Goal: Information Seeking & Learning: Check status

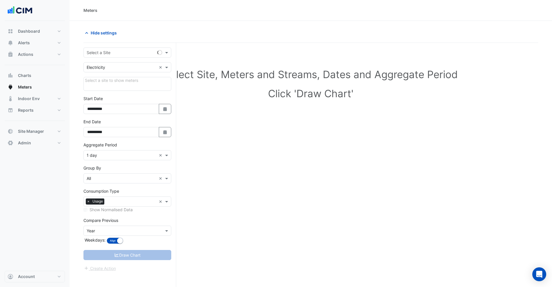
click at [114, 56] on div "Select a Site" at bounding box center [127, 52] width 88 height 10
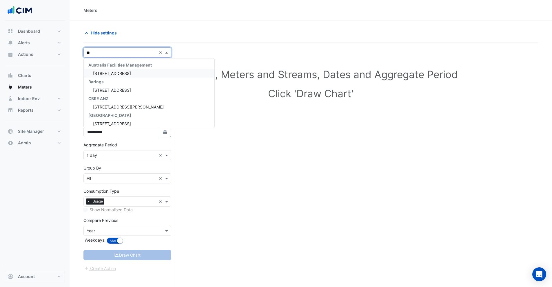
type input "*"
type input "******"
click at [109, 73] on span "Pacific Epping Plaza" at bounding box center [120, 73] width 54 height 5
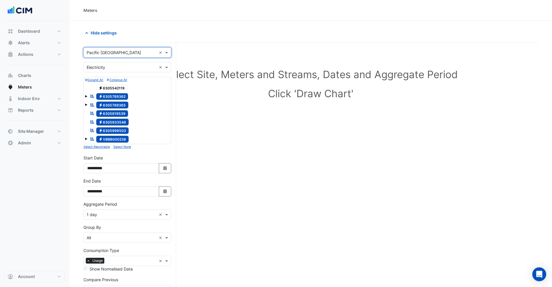
click at [124, 148] on small "Select None" at bounding box center [122, 147] width 18 height 4
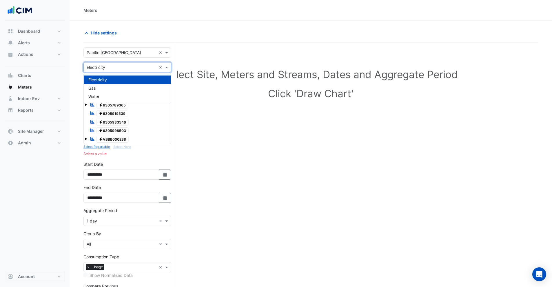
click at [99, 68] on input "text" at bounding box center [122, 68] width 70 height 6
click at [97, 96] on span "Water" at bounding box center [93, 96] width 11 height 5
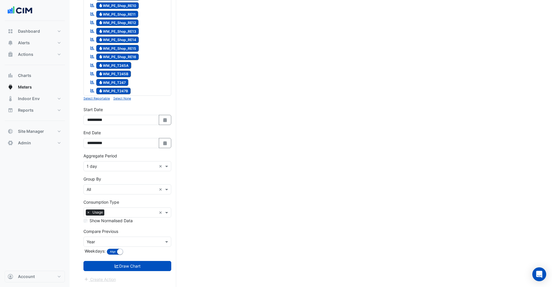
scroll to position [757, 0]
click at [122, 99] on small "Select None" at bounding box center [122, 98] width 18 height 4
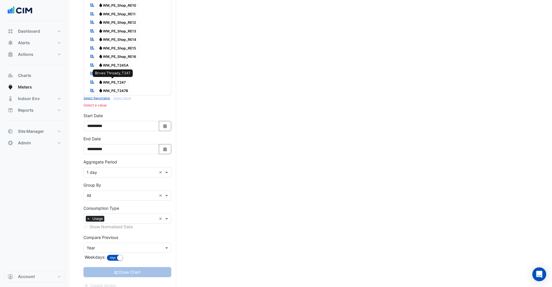
click at [119, 83] on span "Water WM_PE_T247" at bounding box center [112, 82] width 32 height 7
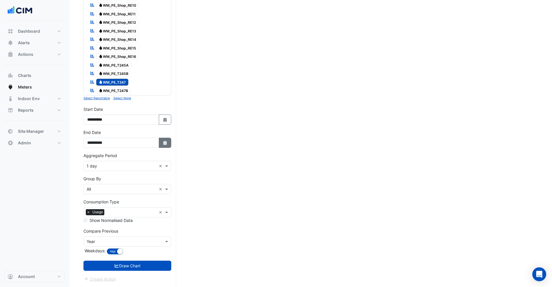
click at [164, 144] on icon "button" at bounding box center [164, 143] width 3 height 4
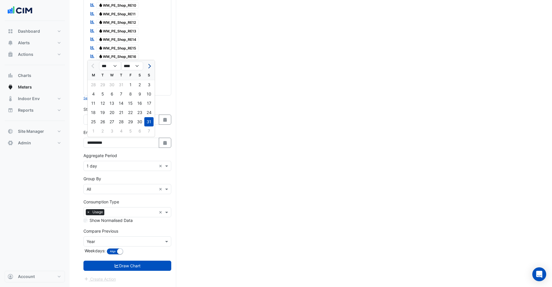
click at [150, 69] on button "Next month" at bounding box center [148, 65] width 7 height 9
select select "*"
click at [105, 122] on div "30" at bounding box center [102, 121] width 9 height 9
type input "**********"
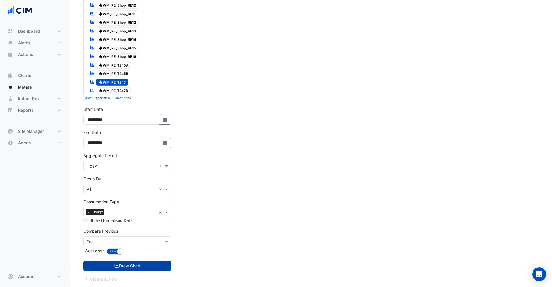
click at [127, 267] on button "Draw Chart" at bounding box center [127, 266] width 88 height 10
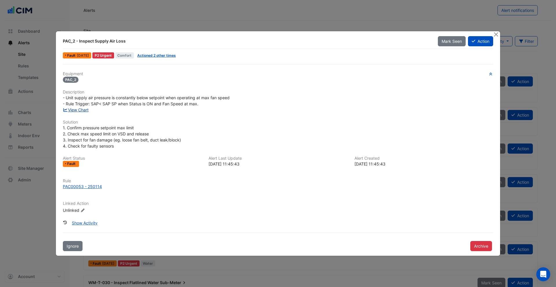
click at [82, 109] on link "View Chart" at bounding box center [76, 109] width 26 height 5
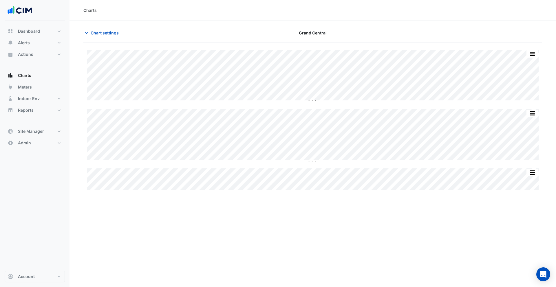
type input "**********"
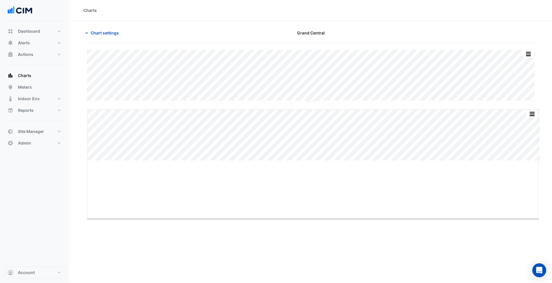
drag, startPoint x: 314, startPoint y: 161, endPoint x: 316, endPoint y: 228, distance: 67.2
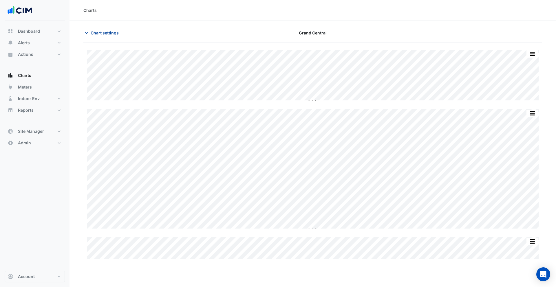
click at [96, 31] on span "Chart settings" at bounding box center [105, 33] width 28 height 6
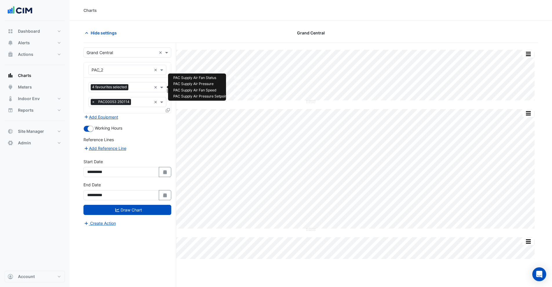
click at [133, 89] on input "text" at bounding box center [141, 88] width 21 height 6
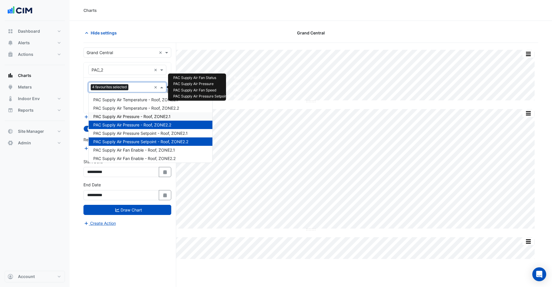
click at [264, 21] on section "Hide settings Grand Central Split All Split None Print Save as JPEG Save as PNG…" at bounding box center [310, 165] width 482 height 288
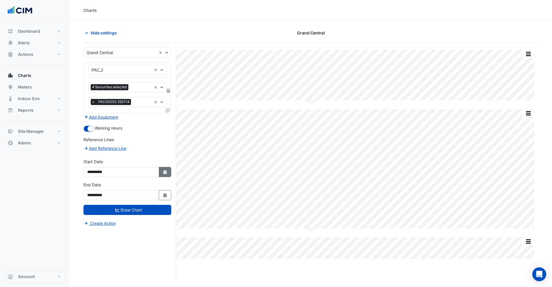
click at [164, 174] on icon "button" at bounding box center [164, 172] width 3 height 4
select select "*"
select select "****"
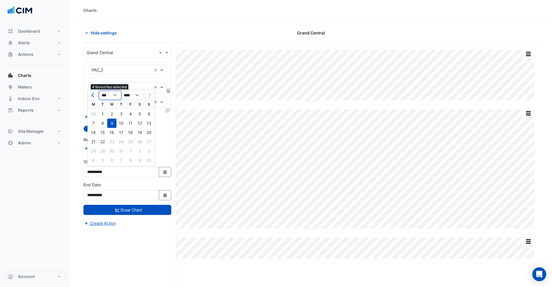
click at [109, 96] on select "*** *** *** *** *** *** ***" at bounding box center [110, 95] width 22 height 9
select select "*"
click at [99, 91] on select "*** *** *** *** *** *** ***" at bounding box center [110, 95] width 22 height 9
click at [113, 113] on div "1" at bounding box center [111, 113] width 9 height 9
type input "**********"
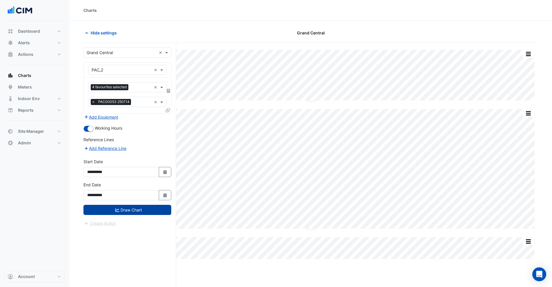
click at [126, 207] on button "Draw Chart" at bounding box center [127, 210] width 88 height 10
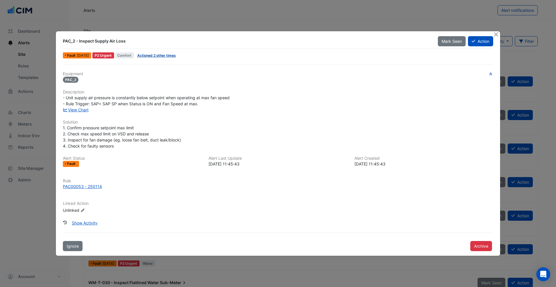
click at [170, 55] on link "Actioned 2 other times" at bounding box center [156, 55] width 39 height 4
click at [76, 110] on link "View Chart" at bounding box center [76, 109] width 26 height 5
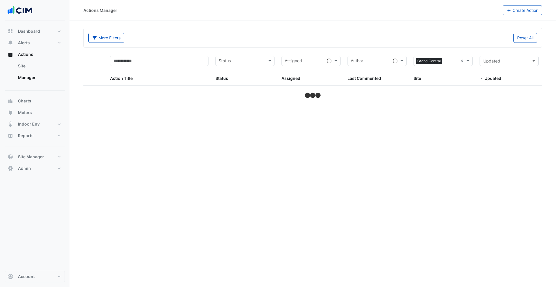
select select "***"
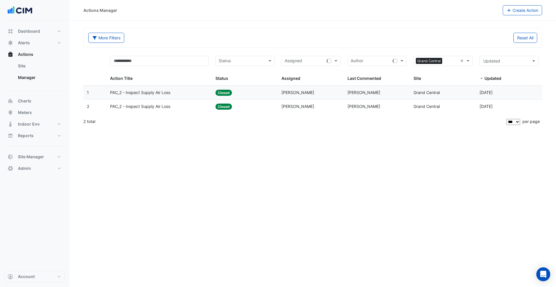
click at [140, 89] on datatable-body-cell "Action Title: PAC_2 - Inspect Supply Air Loss" at bounding box center [160, 93] width 106 height 14
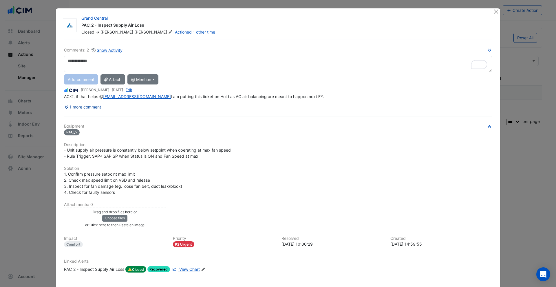
click at [78, 109] on button "1 more comment" at bounding box center [82, 107] width 37 height 10
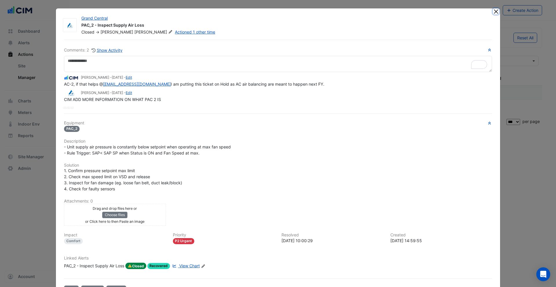
click at [493, 11] on button "Close" at bounding box center [496, 11] width 6 height 6
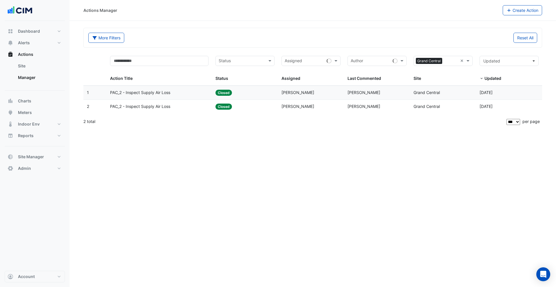
click at [145, 111] on datatable-body-cell "Action Title: PAC_2 - Inspect Supply Air Loss" at bounding box center [160, 107] width 106 height 14
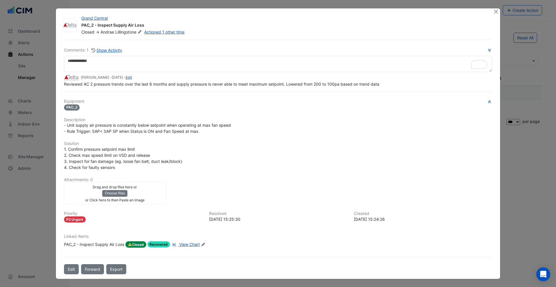
drag, startPoint x: 87, startPoint y: 96, endPoint x: 140, endPoint y: 98, distance: 52.4
click at [140, 98] on div "Comments: 1 Show Activity Andrae Lillingstone - 2 years and 1 month ago - Edit …" at bounding box center [278, 157] width 435 height 235
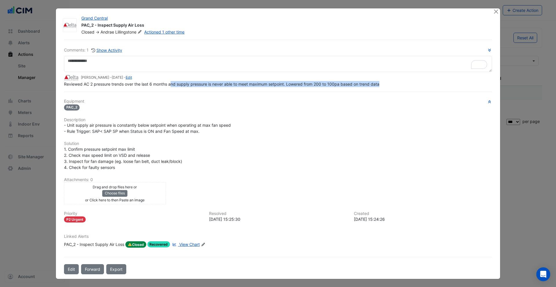
drag, startPoint x: 169, startPoint y: 83, endPoint x: 384, endPoint y: 84, distance: 214.8
click at [384, 84] on div "Reviewed AC 2 pressure trends over the last 6 months and supply pressure is nev…" at bounding box center [278, 84] width 428 height 6
click at [495, 13] on button "Close" at bounding box center [496, 11] width 6 height 6
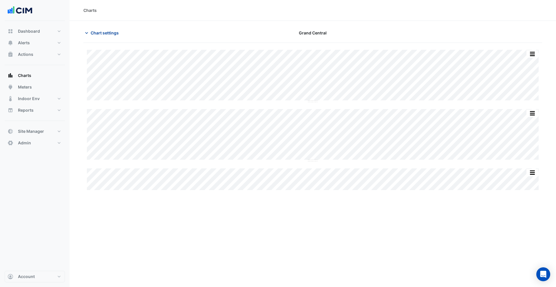
click at [104, 35] on span "Chart settings" at bounding box center [105, 33] width 28 height 6
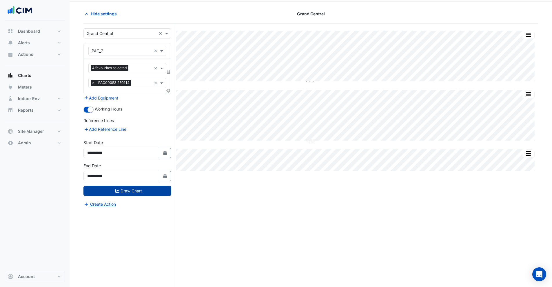
scroll to position [22, 0]
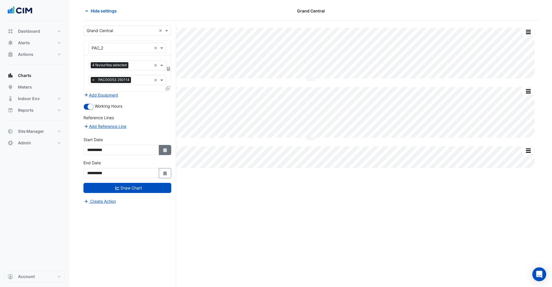
click at [166, 151] on icon "button" at bounding box center [164, 150] width 3 height 4
select select "*"
select select "****"
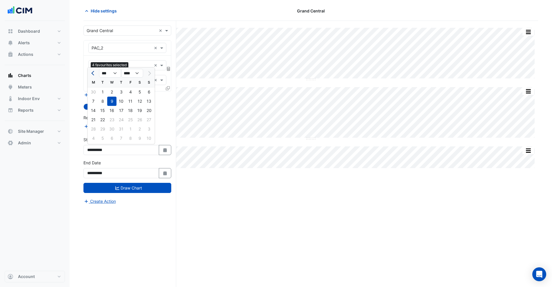
click at [96, 71] on button "Previous month" at bounding box center [93, 73] width 7 height 9
click at [95, 71] on button "Previous month" at bounding box center [93, 73] width 7 height 9
select select "*"
click at [122, 91] on div "1" at bounding box center [120, 91] width 9 height 9
type input "**********"
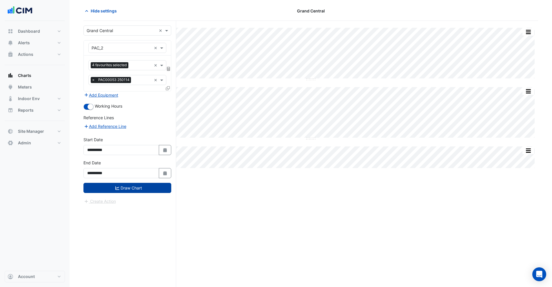
click at [146, 187] on button "Draw Chart" at bounding box center [127, 188] width 88 height 10
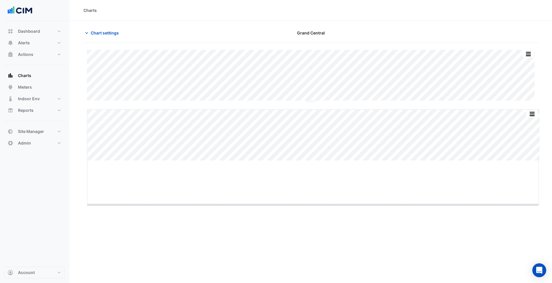
drag, startPoint x: 314, startPoint y: 161, endPoint x: 322, endPoint y: 206, distance: 45.7
drag, startPoint x: 314, startPoint y: 102, endPoint x: 314, endPoint y: 107, distance: 4.9
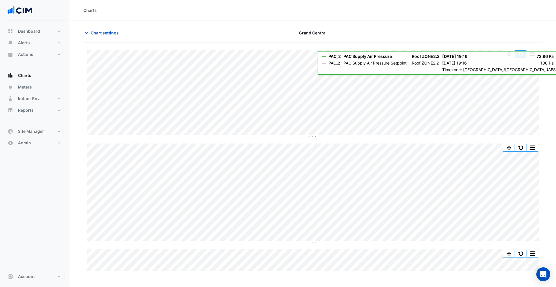
click at [522, 51] on button "button" at bounding box center [521, 53] width 12 height 7
